Goal: Find specific page/section: Find specific page/section

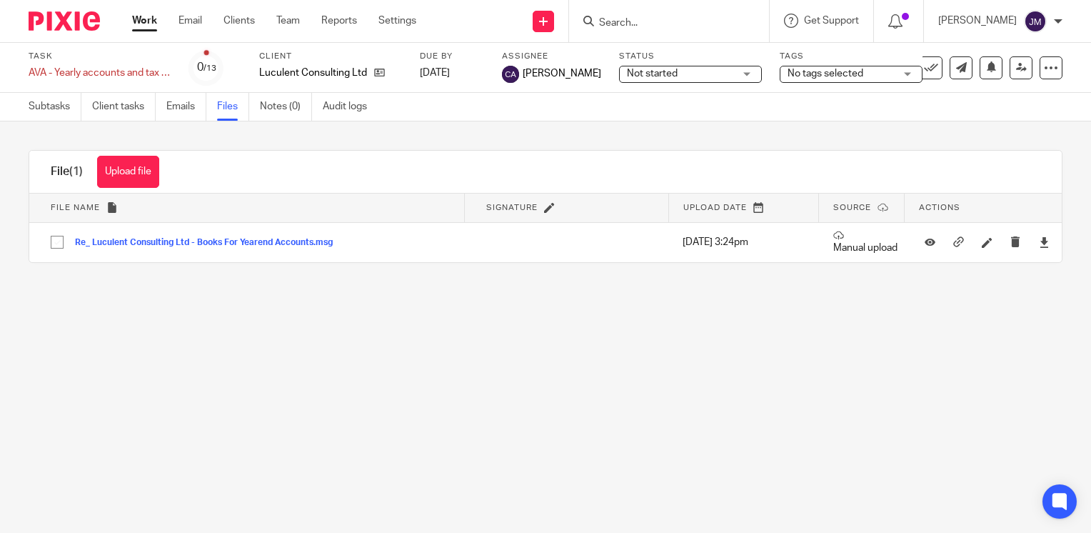
click at [651, 27] on input "Search" at bounding box center [662, 23] width 129 height 13
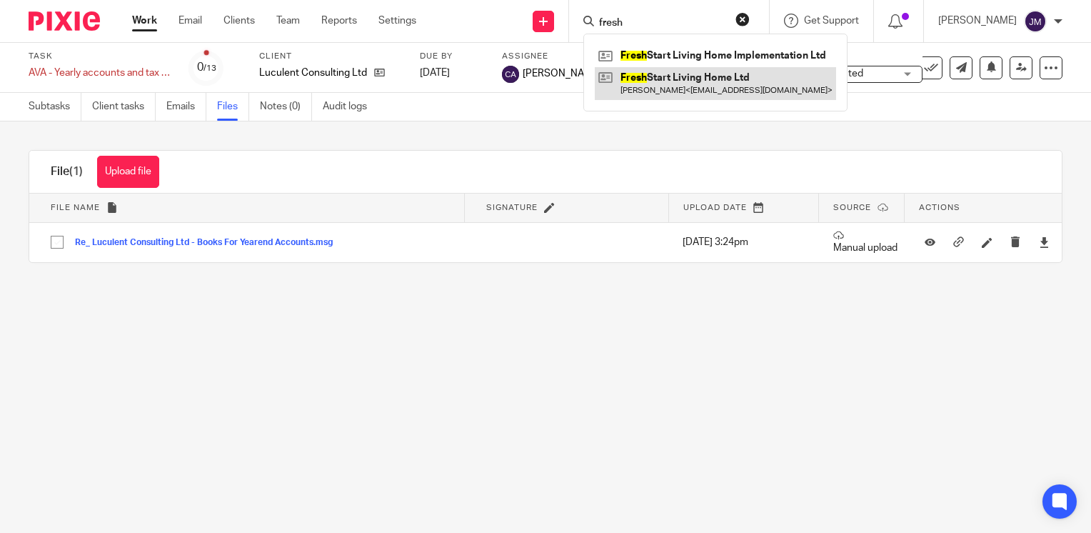
type input "fresh"
click at [753, 68] on link at bounding box center [715, 83] width 241 height 33
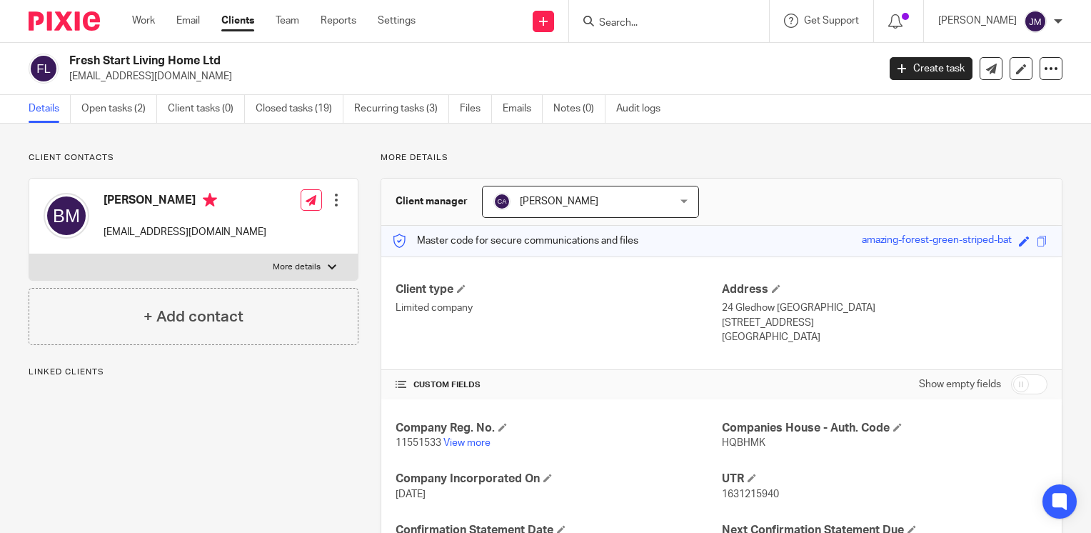
click at [666, 32] on div at bounding box center [669, 21] width 200 height 42
click at [676, 23] on input "Search" at bounding box center [662, 23] width 129 height 13
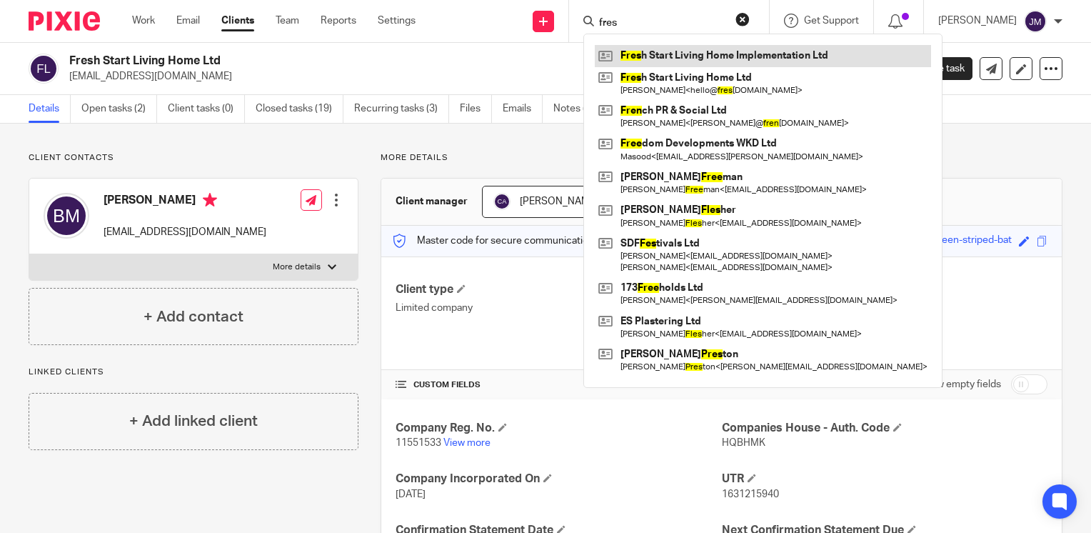
type input "fres"
click at [682, 59] on link at bounding box center [763, 55] width 336 height 21
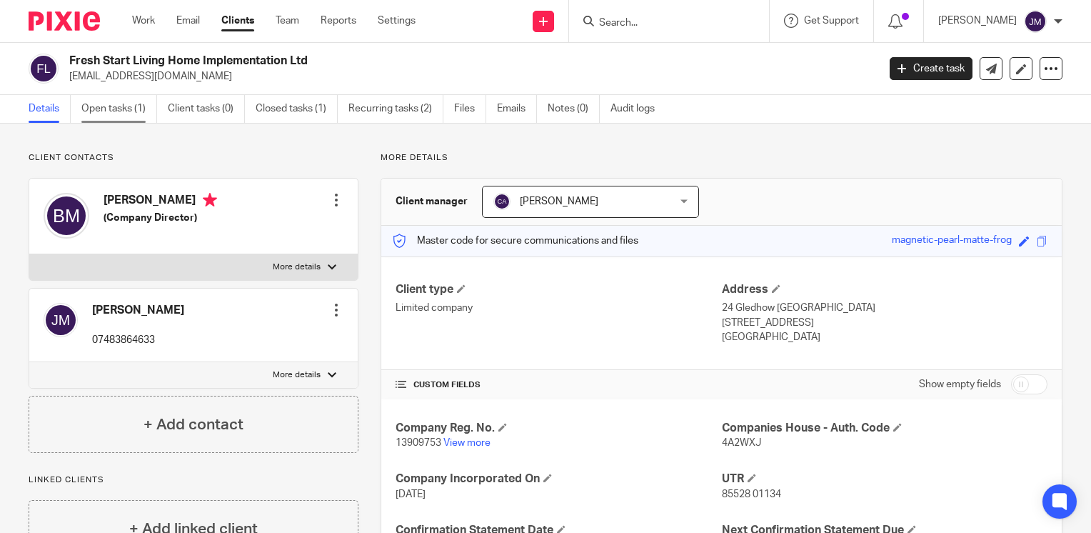
click at [123, 112] on link "Open tasks (1)" at bounding box center [119, 109] width 76 height 28
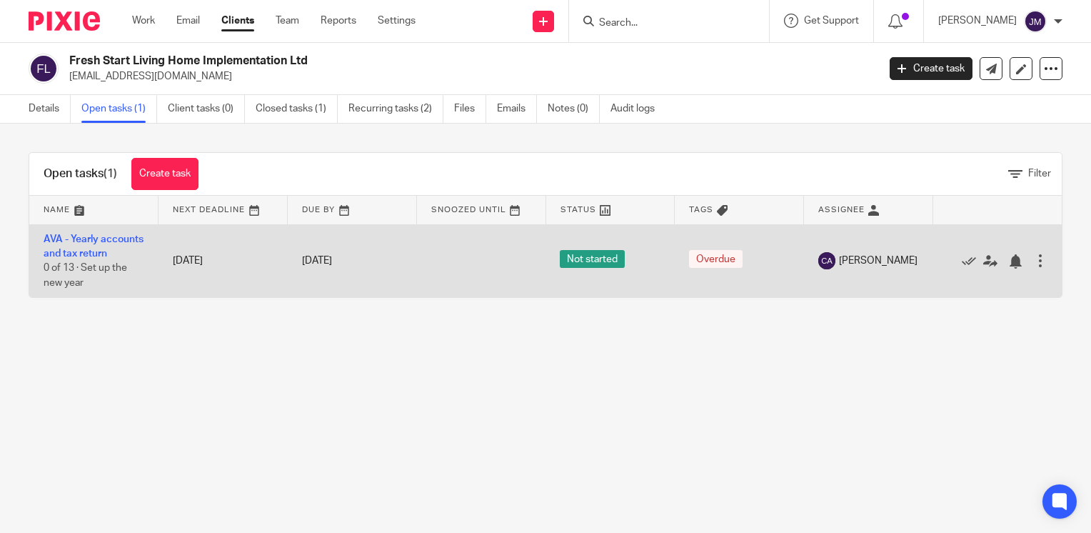
click at [101, 241] on td "AVA - Yearly accounts and tax return 0 of 13 · Set up the new year" at bounding box center [93, 260] width 129 height 73
click at [91, 247] on td "AVA - Yearly accounts and tax return 0 of 13 · Set up the new year" at bounding box center [93, 260] width 129 height 73
click at [78, 249] on link "AVA - Yearly accounts and tax return" at bounding box center [94, 246] width 100 height 24
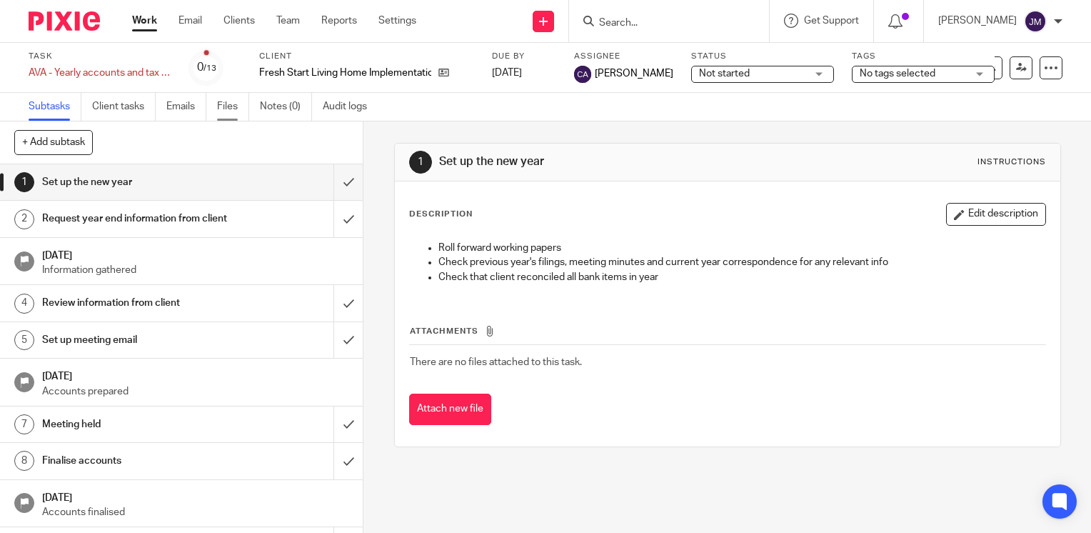
click at [237, 117] on link "Files" at bounding box center [233, 107] width 32 height 28
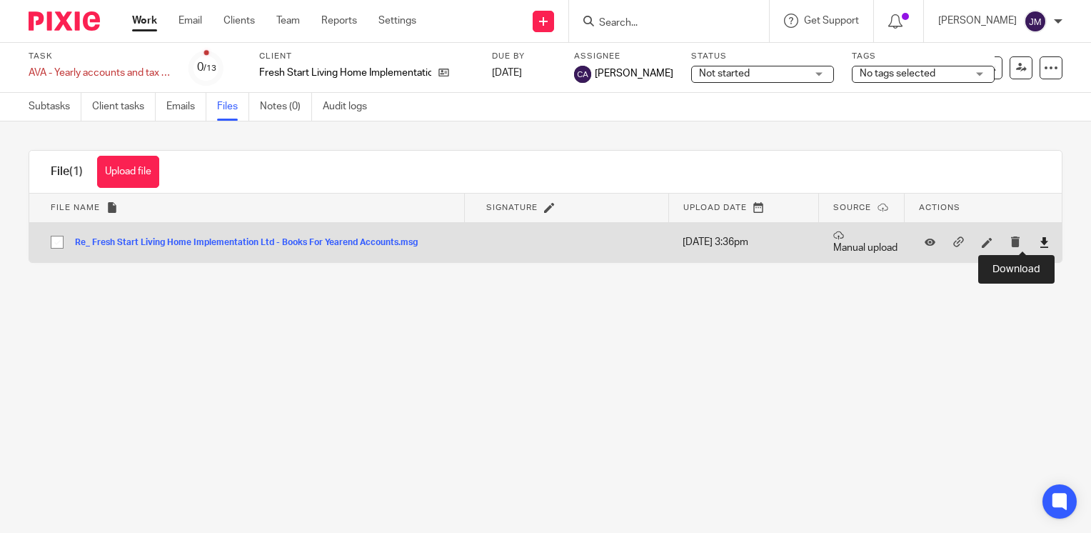
click at [1039, 239] on icon at bounding box center [1044, 242] width 11 height 11
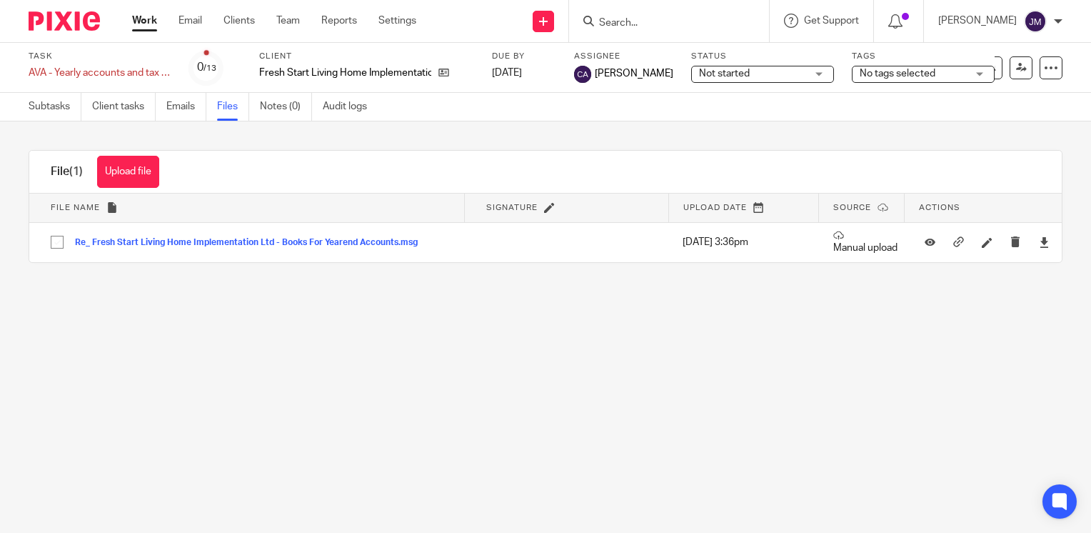
click at [720, 28] on input "Search" at bounding box center [662, 23] width 129 height 13
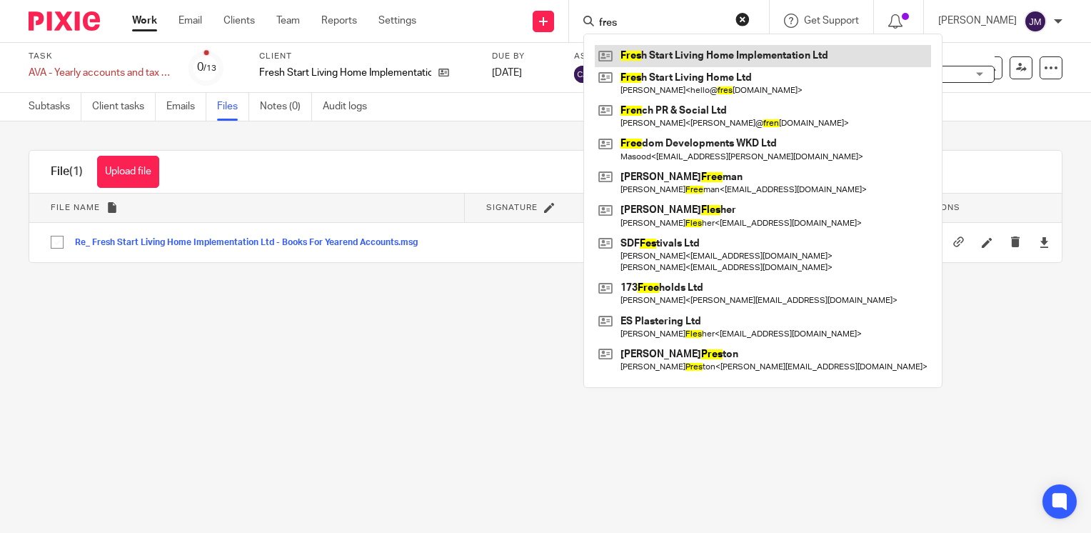
type input "fres"
click at [723, 48] on link at bounding box center [763, 55] width 336 height 21
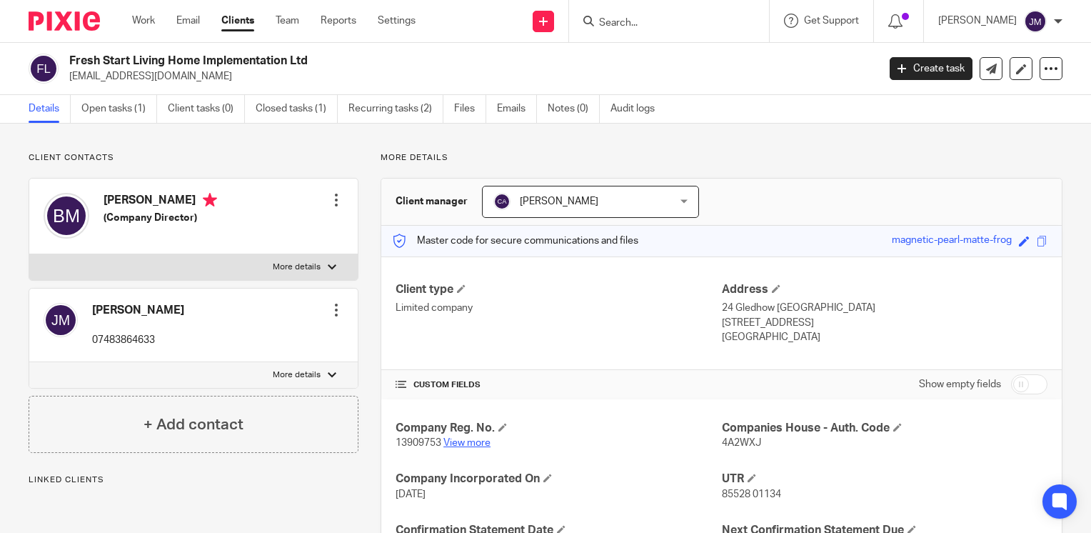
click at [464, 438] on link "View more" at bounding box center [466, 443] width 47 height 10
